Goal: Find contact information: Find contact information

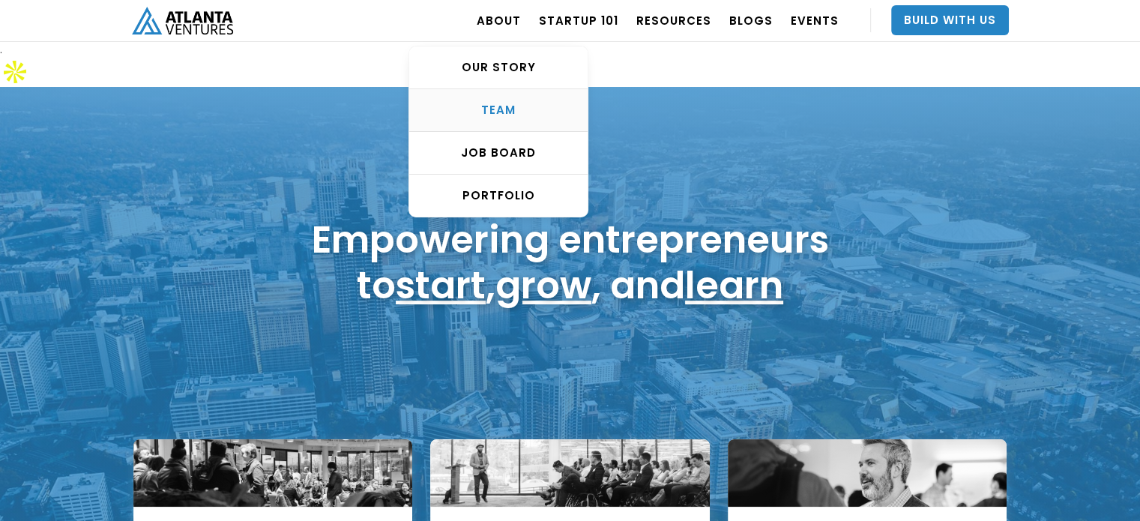
click at [515, 106] on div "TEAM" at bounding box center [498, 110] width 178 height 15
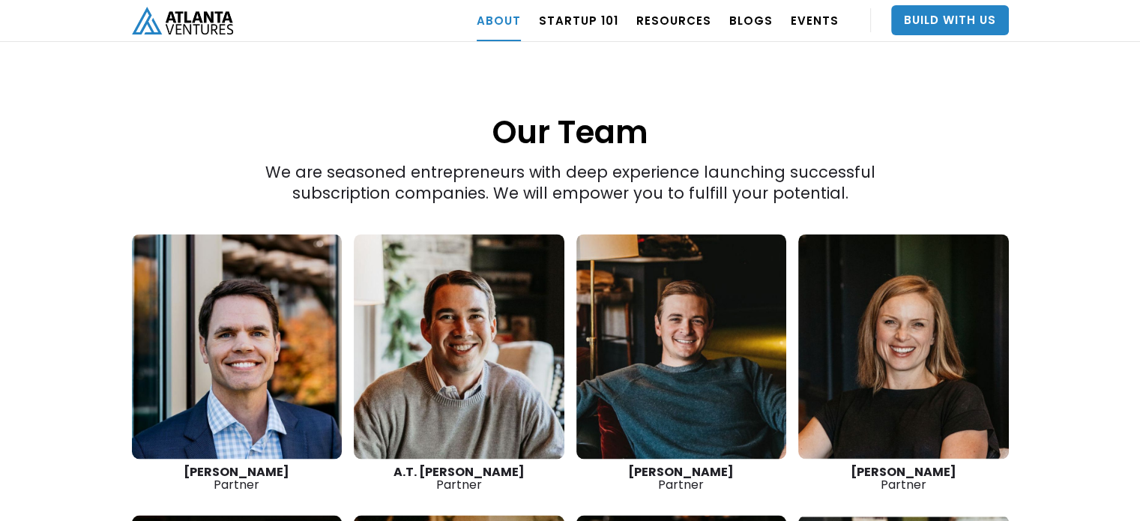
scroll to position [2333, 0]
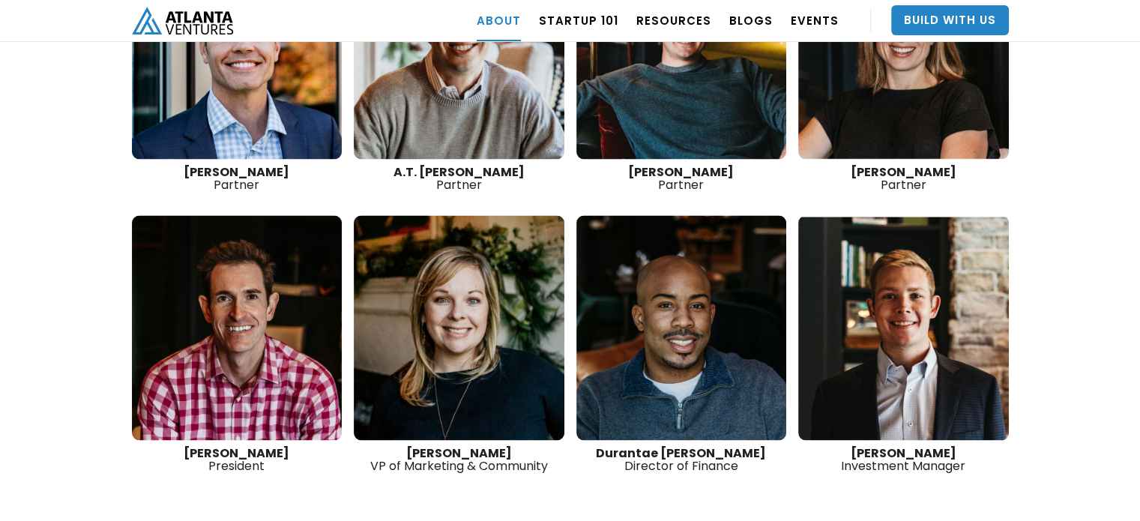
click at [258, 240] on link at bounding box center [237, 327] width 211 height 225
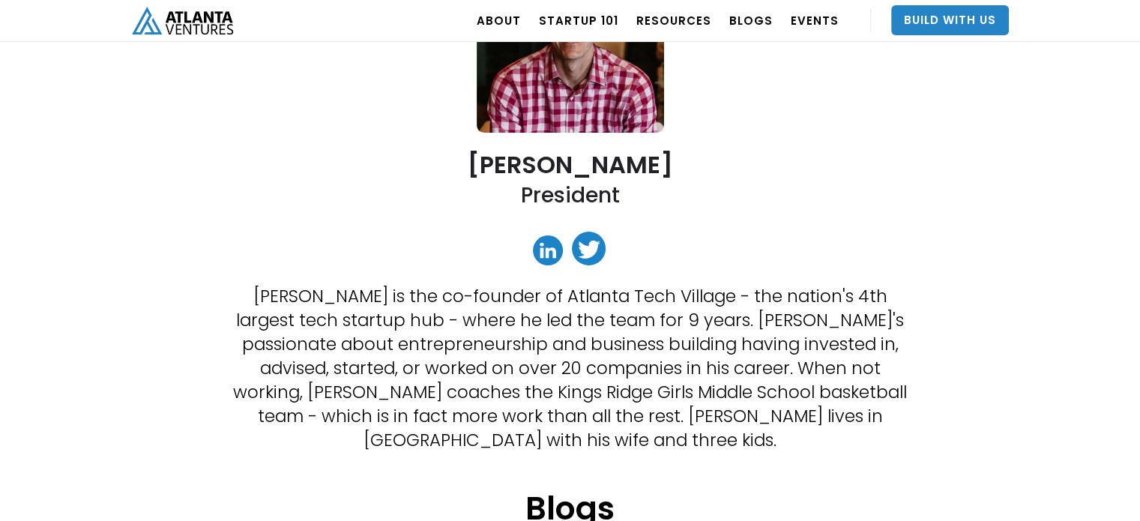
scroll to position [225, 0]
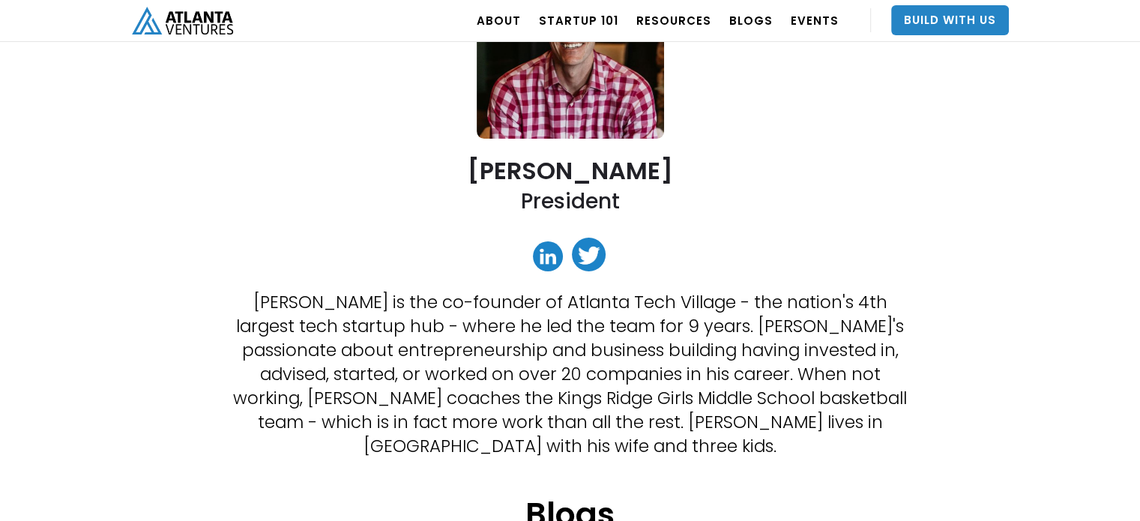
drag, startPoint x: 475, startPoint y: 139, endPoint x: 666, endPoint y: 140, distance: 190.4
click at [666, 157] on h2 "David Lightburn" at bounding box center [570, 170] width 205 height 26
copy h2 "David Lightburn"
click at [550, 241] on link at bounding box center [548, 256] width 30 height 30
